Goal: Information Seeking & Learning: Check status

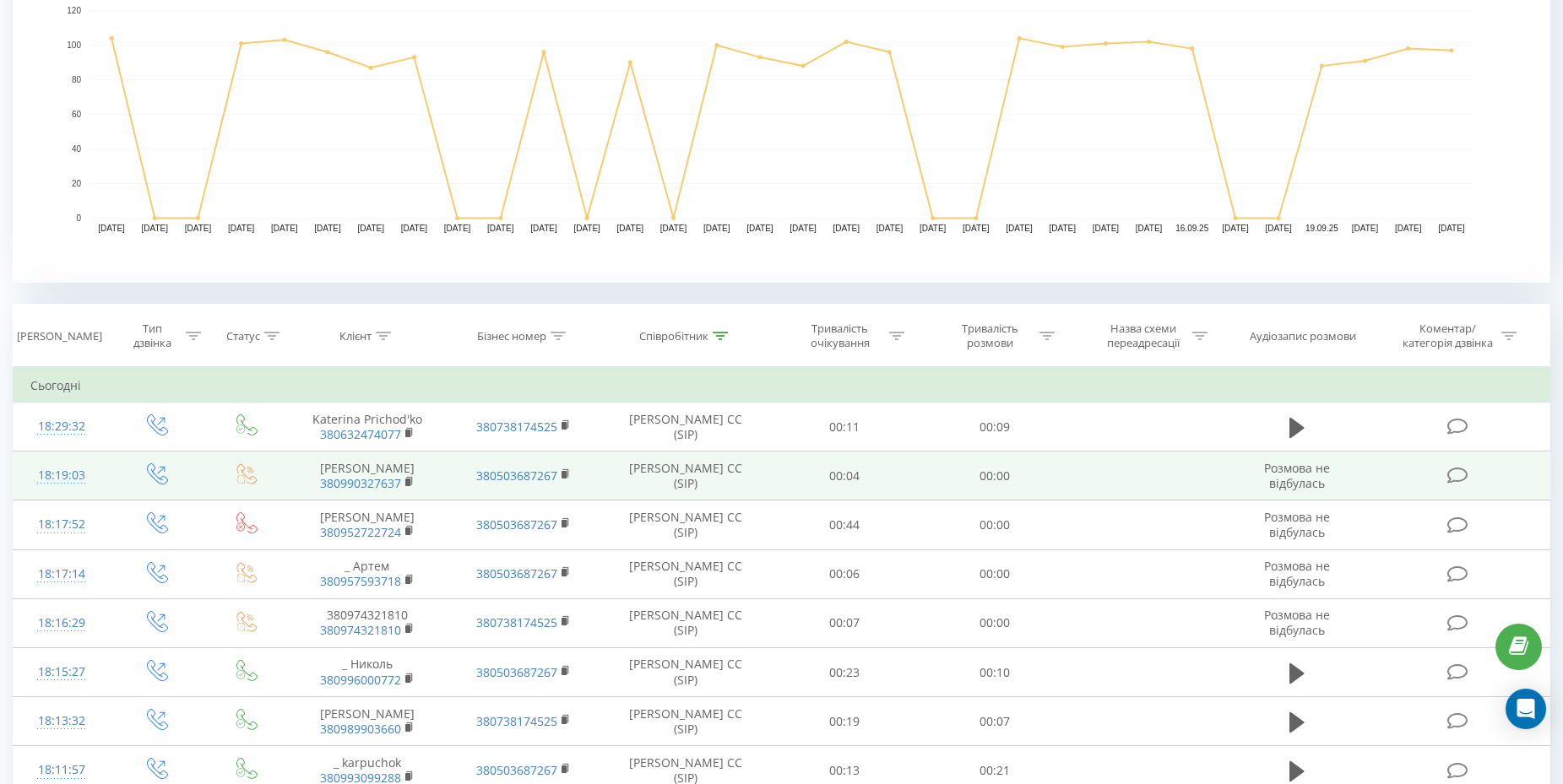
scroll to position [453, 0]
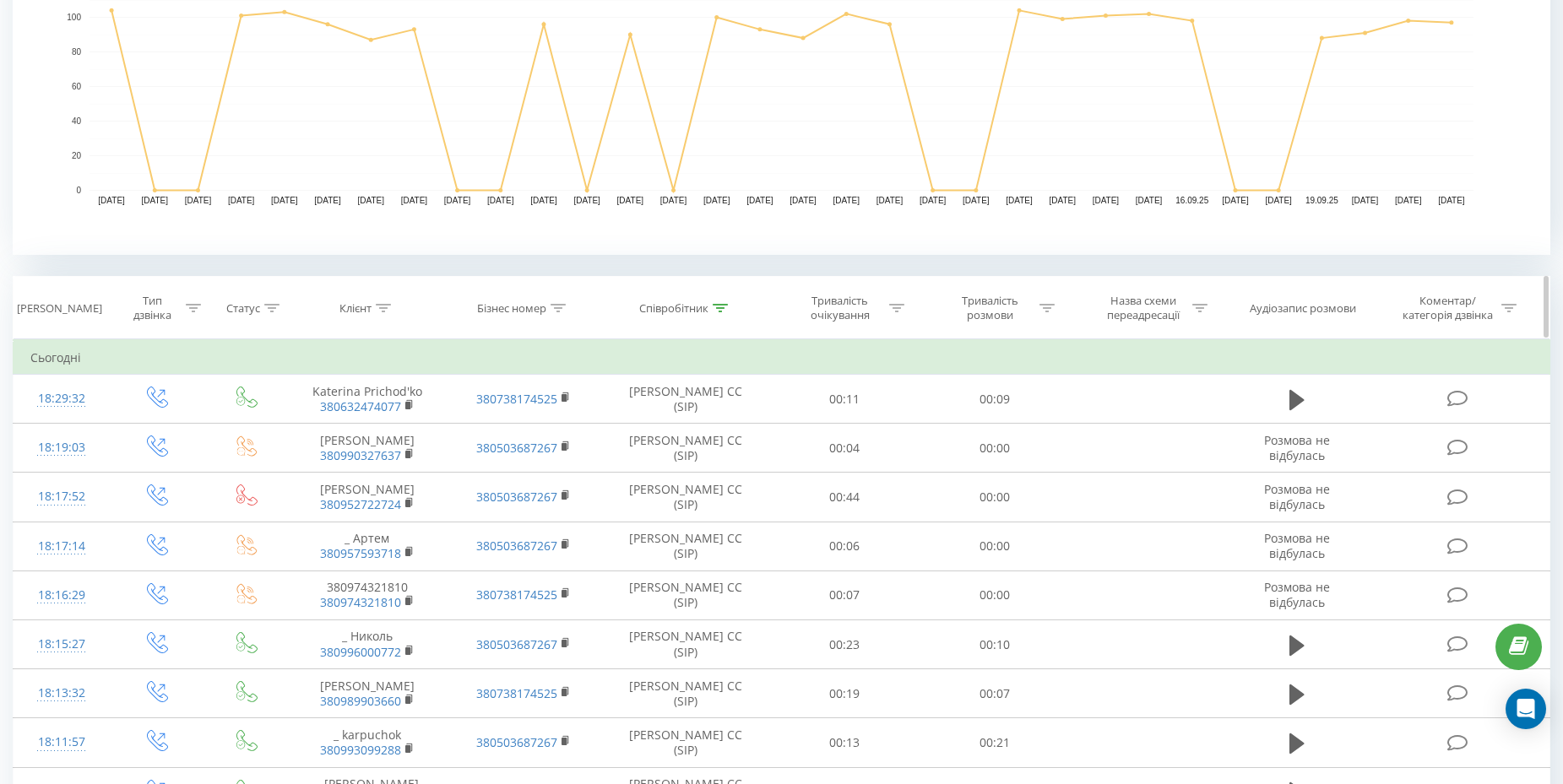
click at [1045, 307] on icon at bounding box center [1046, 308] width 15 height 9
click at [979, 431] on input "text" at bounding box center [994, 429] width 149 height 30
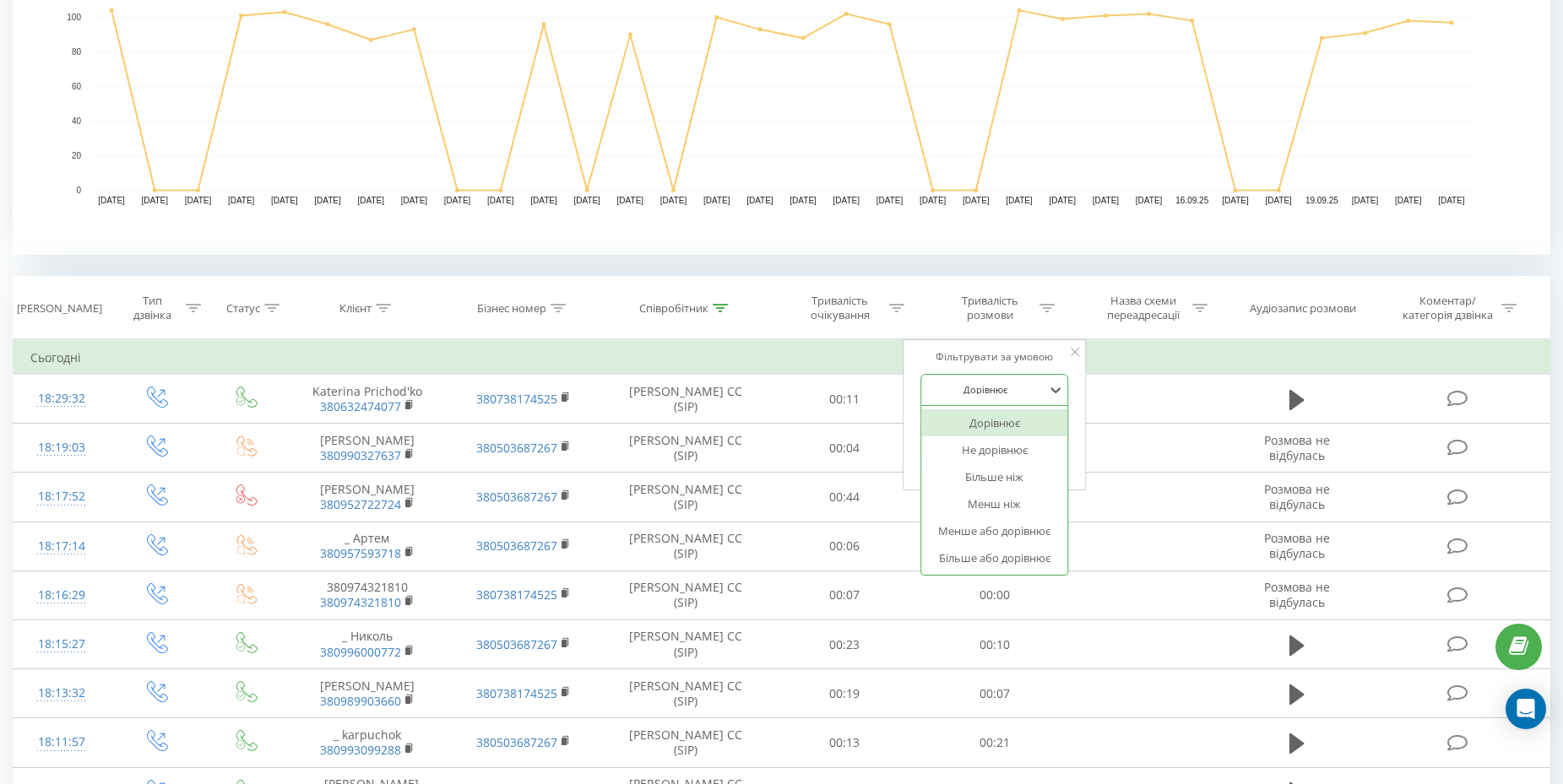
click at [998, 394] on div at bounding box center [985, 390] width 119 height 16
click at [1002, 478] on div "Більше ніж" at bounding box center [994, 476] width 147 height 27
click at [995, 424] on input "text" at bounding box center [994, 429] width 149 height 30
type input "00:59"
click at [1031, 464] on span "OK" at bounding box center [1030, 462] width 47 height 27
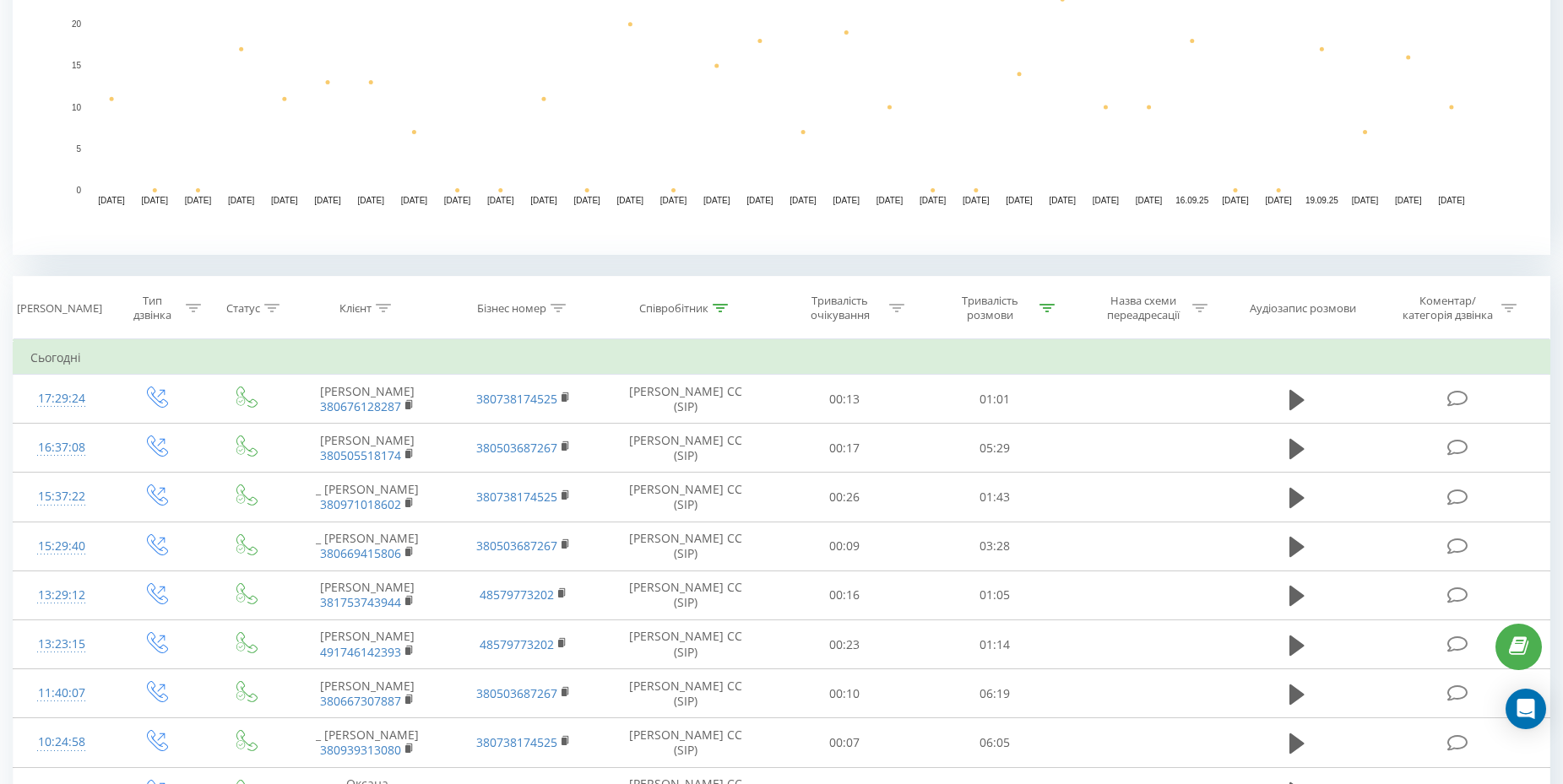
drag, startPoint x: 1074, startPoint y: 220, endPoint x: 1105, endPoint y: 125, distance: 99.9
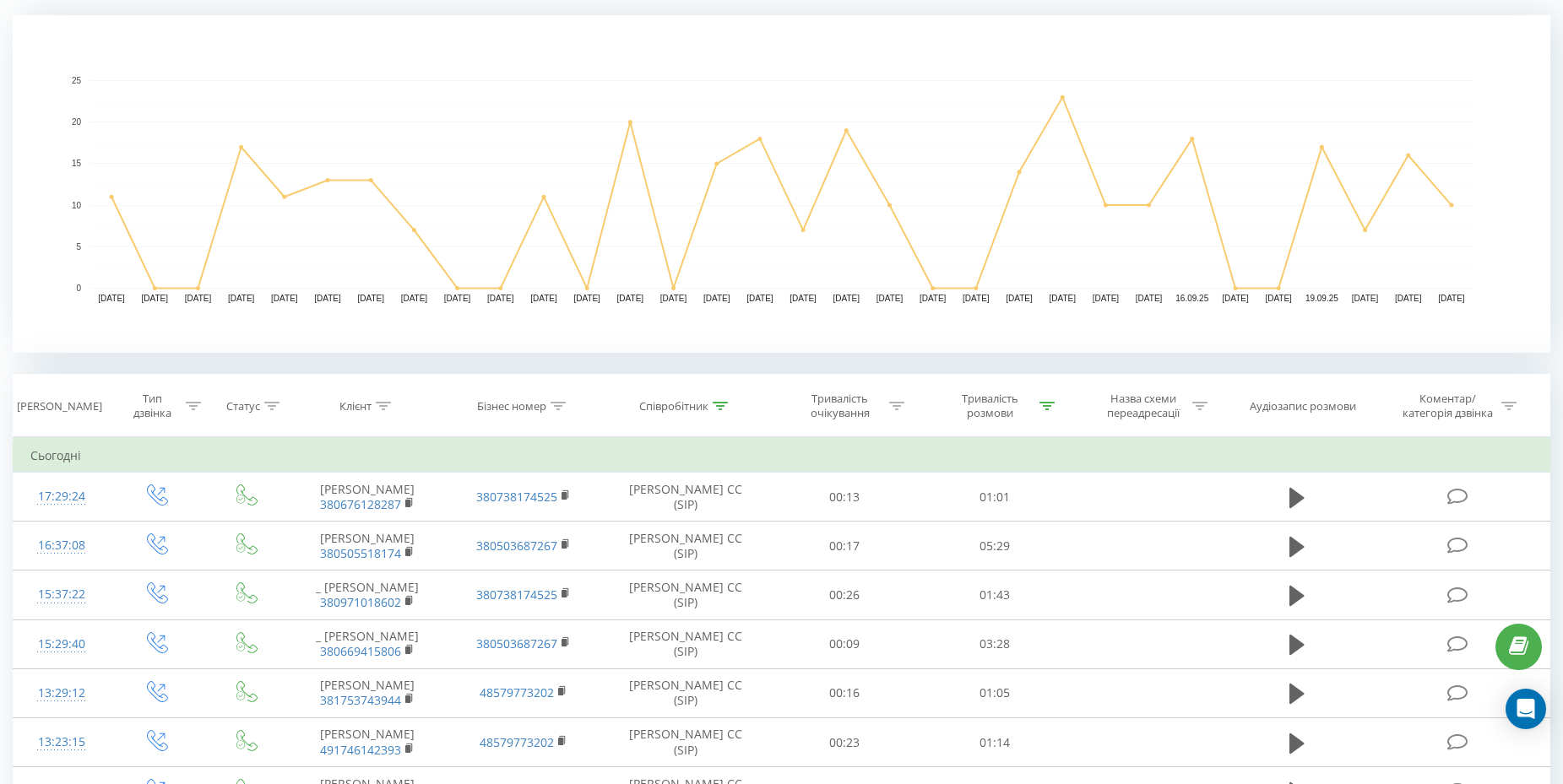
scroll to position [271, 0]
